Goal: Task Accomplishment & Management: Manage account settings

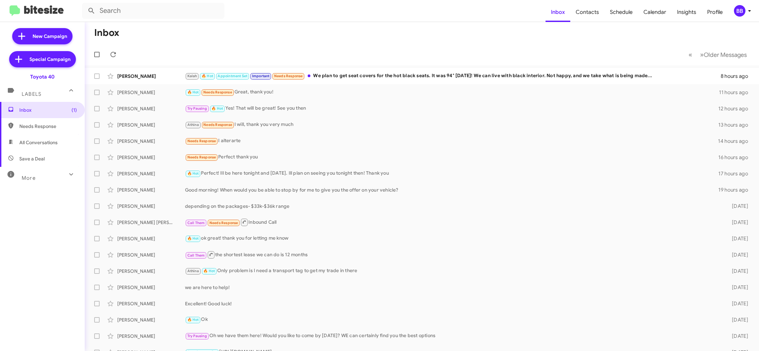
click at [741, 10] on div "BB" at bounding box center [740, 11] width 12 height 12
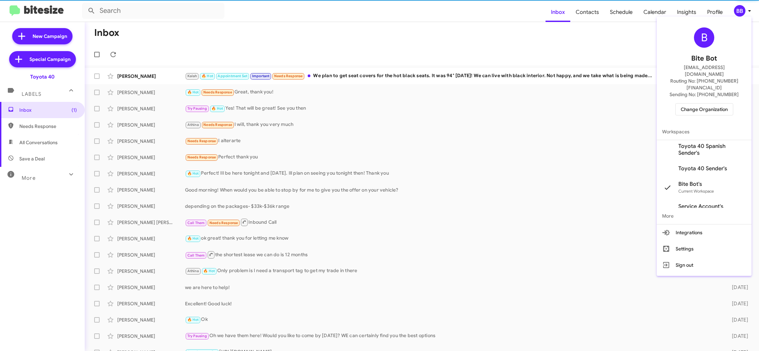
click at [701, 104] on span "Change Organization" at bounding box center [704, 110] width 47 height 12
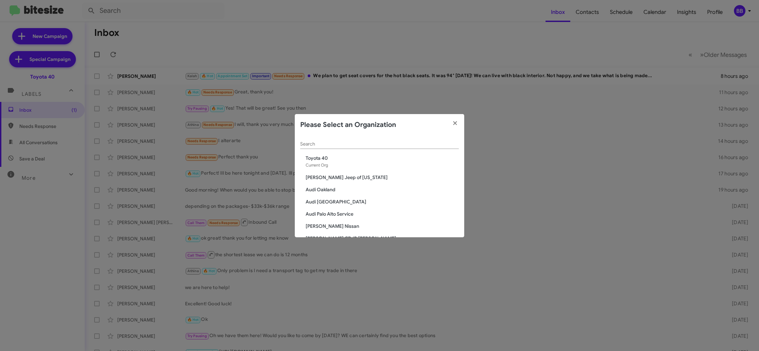
click at [314, 143] on input "Search" at bounding box center [379, 144] width 159 height 5
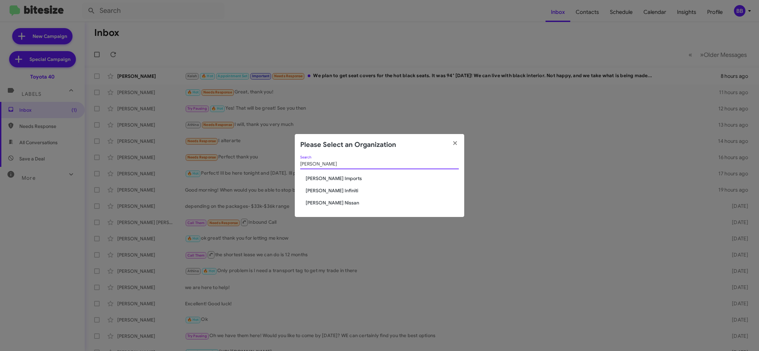
type input "ed hick"
click at [329, 190] on span "Ed Hicks Infiniti" at bounding box center [382, 190] width 153 height 7
drag, startPoint x: 329, startPoint y: 190, endPoint x: 329, endPoint y: 181, distance: 9.5
click at [329, 188] on span "Ed Hicks Infiniti" at bounding box center [382, 190] width 153 height 7
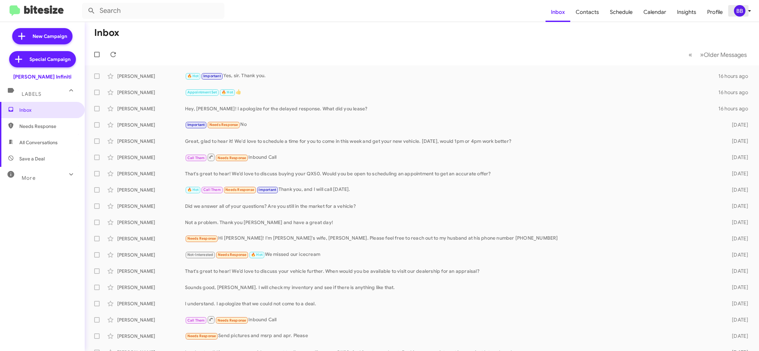
click at [743, 7] on div "BB" at bounding box center [740, 11] width 12 height 12
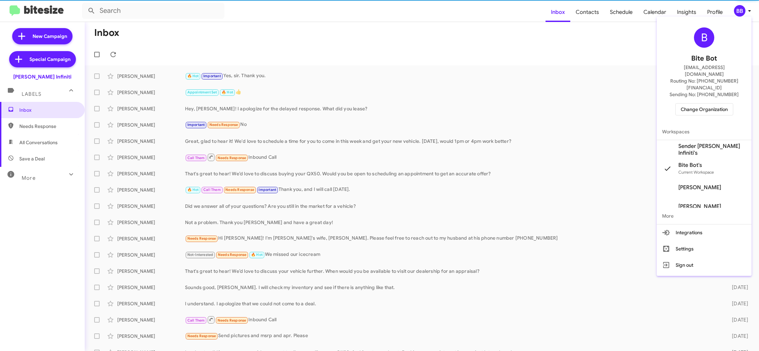
click at [704, 143] on span "Sender Ed Hicks Infiniti's" at bounding box center [713, 150] width 68 height 14
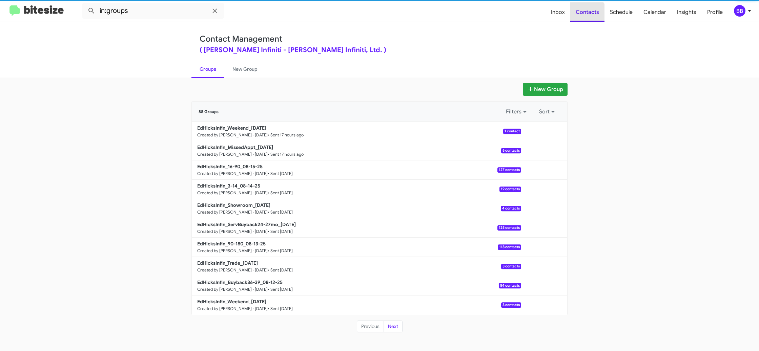
click at [585, 19] on span "Contacts" at bounding box center [587, 12] width 34 height 20
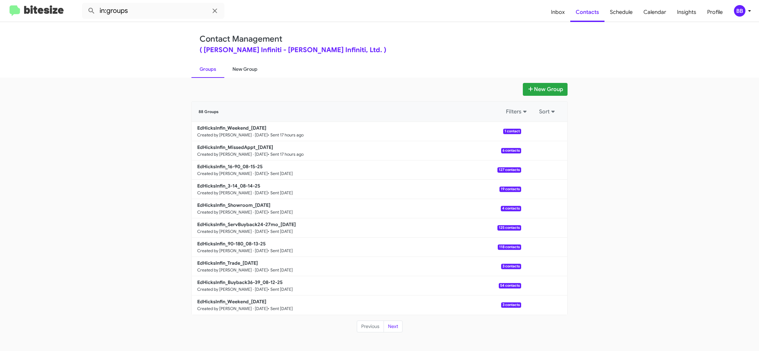
click at [247, 66] on link "New Group" at bounding box center [244, 69] width 41 height 18
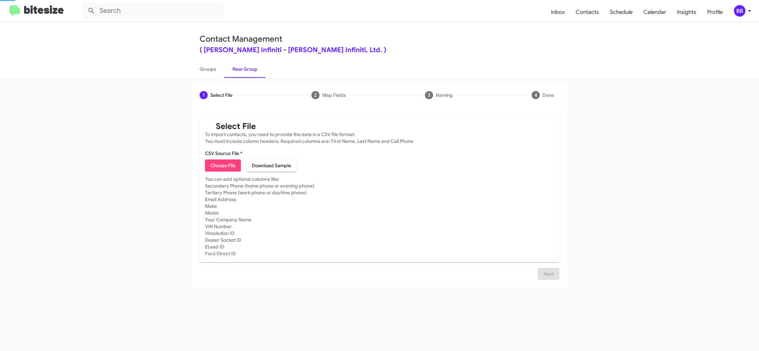
click at [247, 66] on link "New Group" at bounding box center [244, 69] width 41 height 18
click at [203, 72] on link "Groups" at bounding box center [208, 69] width 33 height 18
type input "in:groups"
click at [203, 72] on link "Groups" at bounding box center [208, 69] width 33 height 18
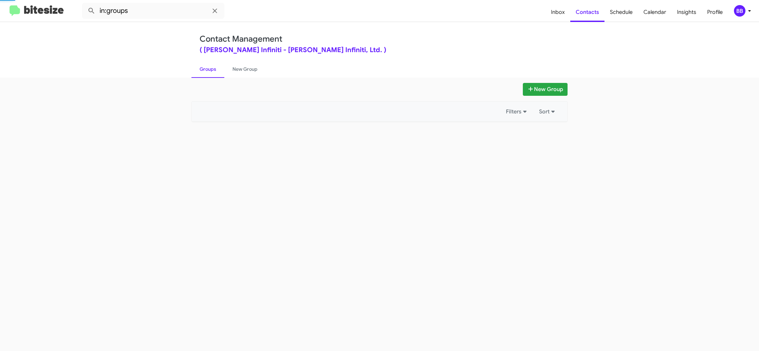
click at [203, 72] on link "Groups" at bounding box center [208, 69] width 33 height 18
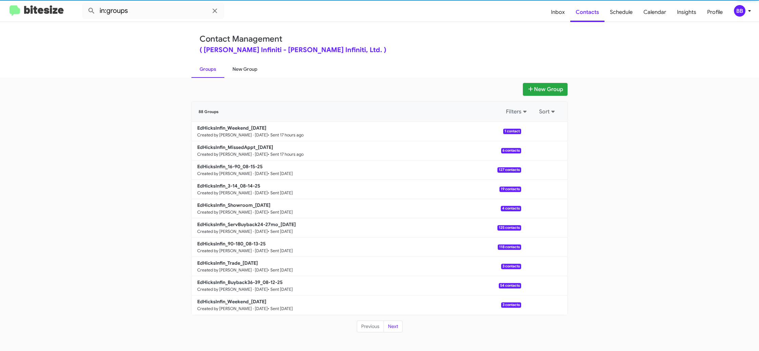
click at [255, 72] on link "New Group" at bounding box center [244, 69] width 41 height 18
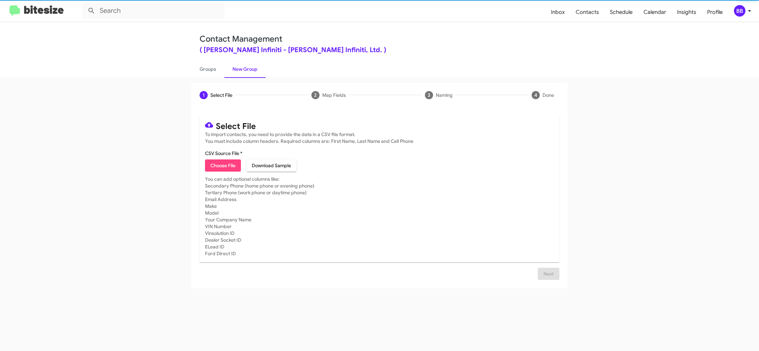
click at [256, 73] on link "New Group" at bounding box center [244, 69] width 41 height 18
